Goal: Navigation & Orientation: Find specific page/section

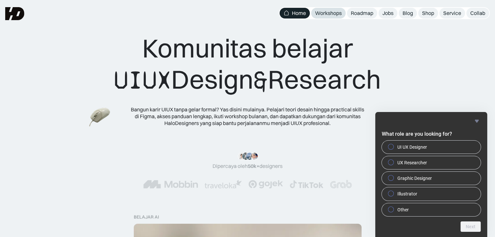
click at [333, 12] on div "Workshops" at bounding box center [328, 13] width 27 height 7
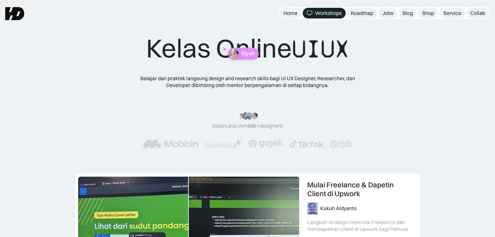
click at [447, 90] on div "Kelas Online UIUX Belajar dan praktek langsung design and research skills bagi …" at bounding box center [247, 97] width 443 height 128
click at [363, 15] on div "Roadmap" at bounding box center [362, 13] width 22 height 7
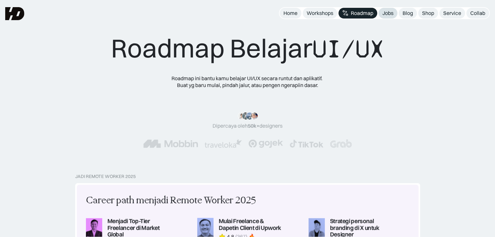
click at [386, 13] on div "Jobs" at bounding box center [387, 13] width 11 height 7
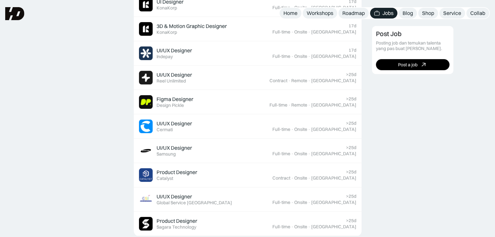
scroll to position [228, 0]
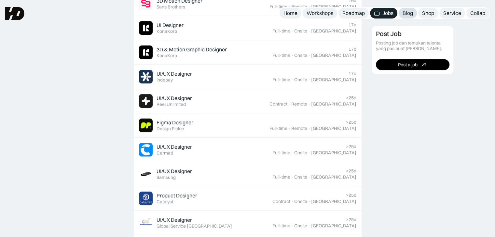
click at [410, 13] on div "Blog" at bounding box center [407, 13] width 10 height 7
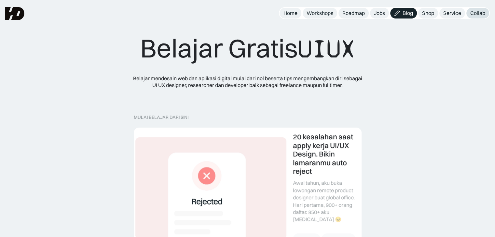
click at [476, 12] on div "Collab" at bounding box center [477, 13] width 15 height 7
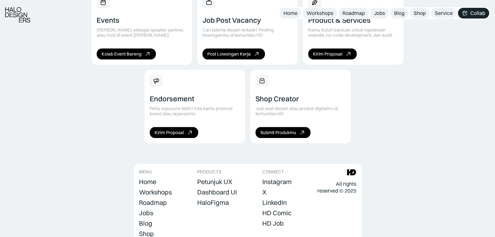
scroll to position [507, 0]
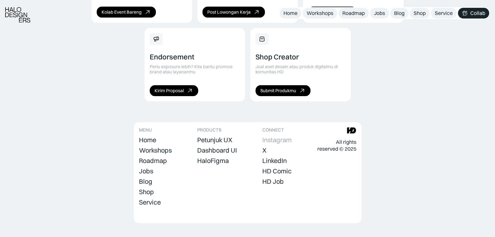
click at [280, 136] on div "Instagram" at bounding box center [276, 140] width 29 height 8
